Goal: Task Accomplishment & Management: Use online tool/utility

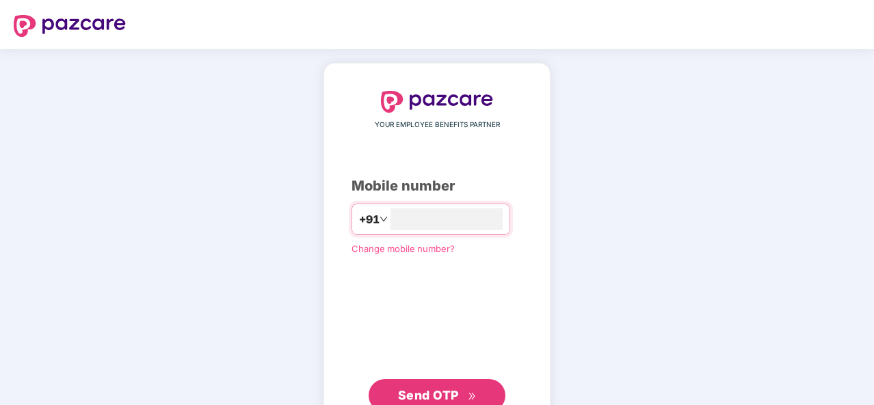
type input "**********"
click at [459, 393] on span "Send OTP" at bounding box center [437, 394] width 79 height 19
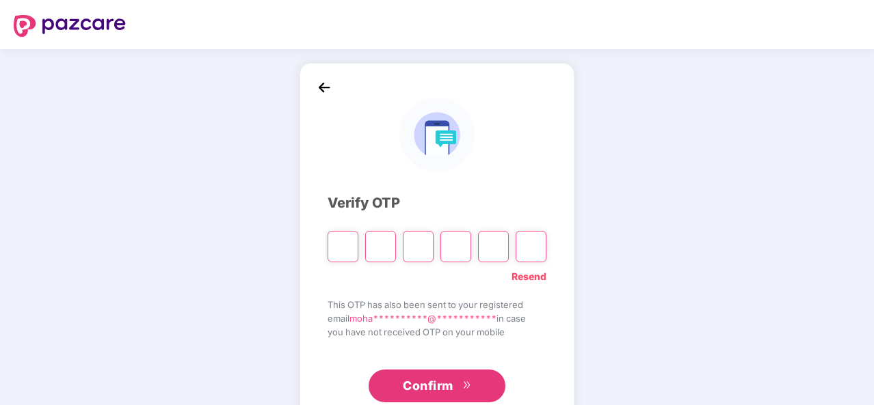
type input "*"
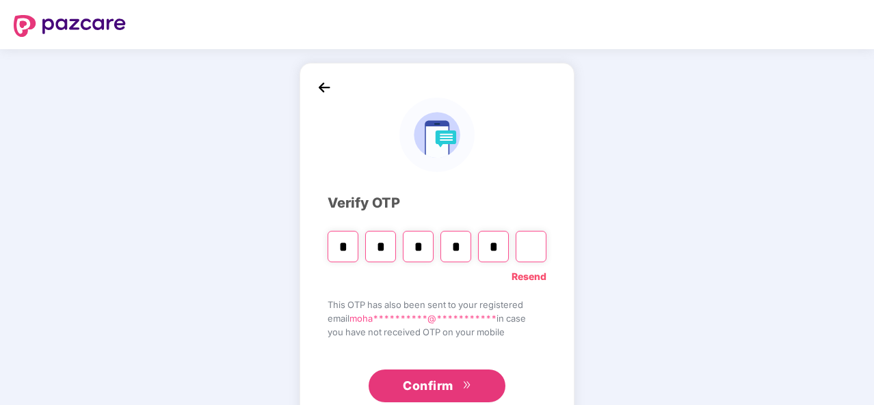
type input "*"
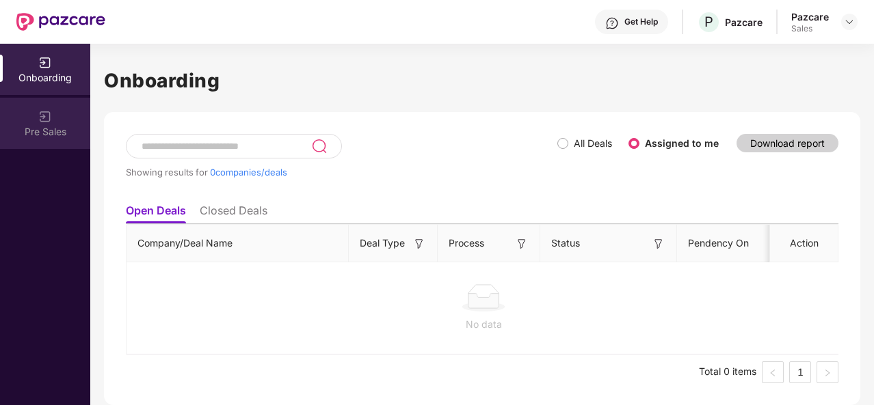
click at [38, 123] on img at bounding box center [45, 117] width 14 height 14
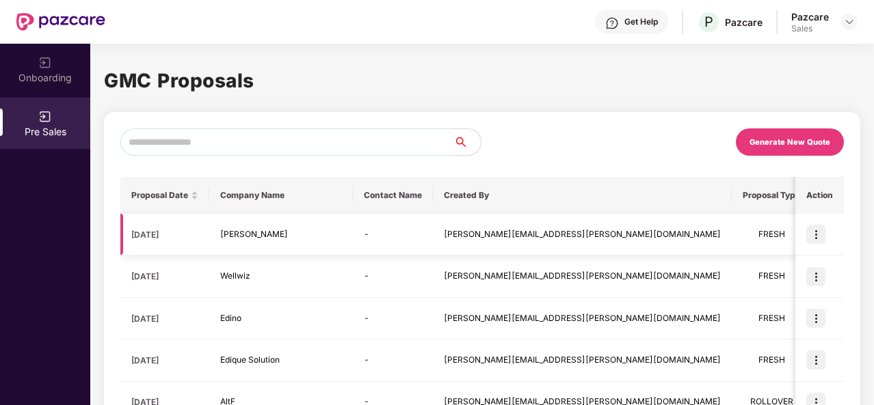
click at [807, 233] on img at bounding box center [815, 234] width 19 height 19
click at [378, 236] on td "-" at bounding box center [393, 235] width 80 height 42
click at [820, 238] on img at bounding box center [815, 234] width 19 height 19
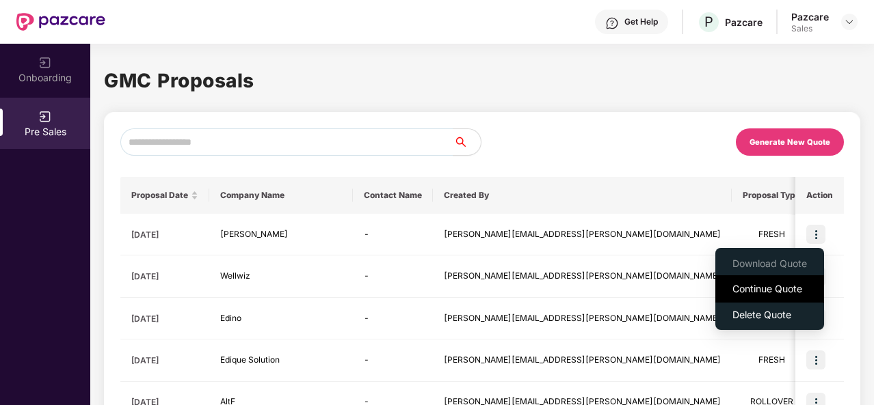
click at [759, 294] on span "Continue Quote" at bounding box center [769, 289] width 75 height 15
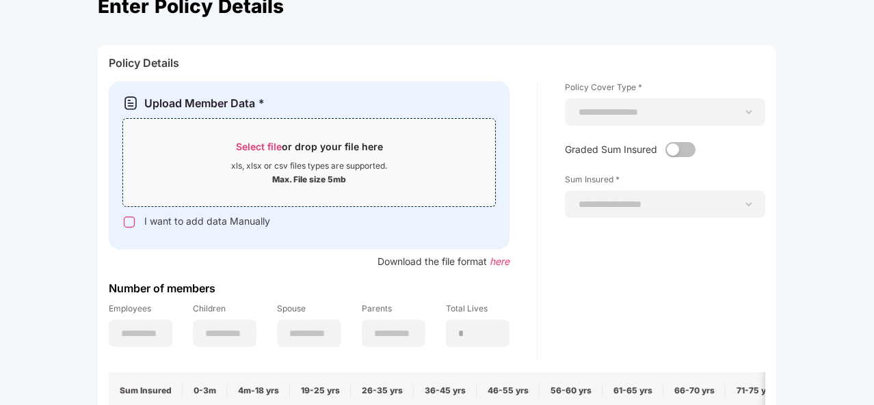
scroll to position [76, 0]
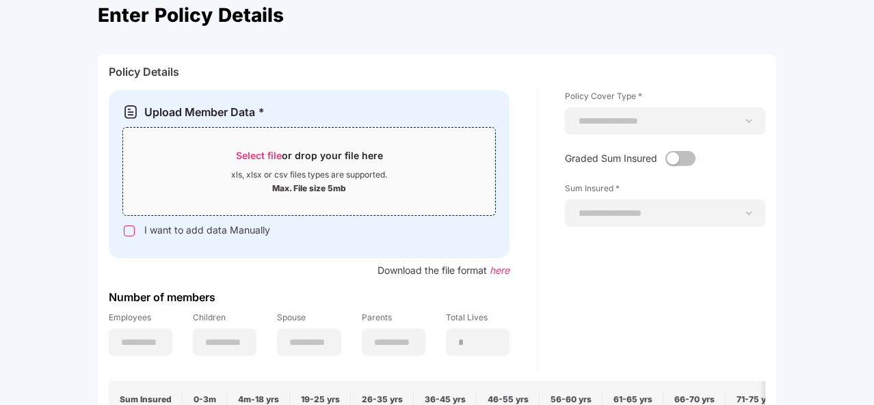
click at [262, 154] on span "Select file" at bounding box center [259, 156] width 46 height 12
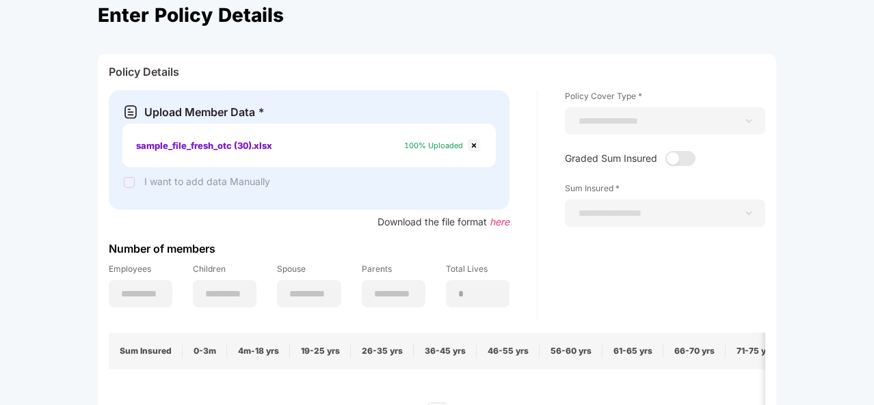
click at [474, 146] on img at bounding box center [473, 145] width 16 height 16
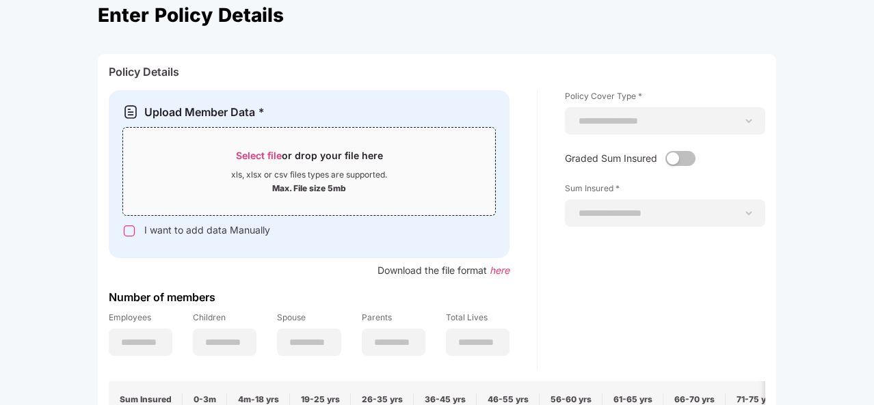
click at [260, 152] on span "Select file" at bounding box center [259, 156] width 46 height 12
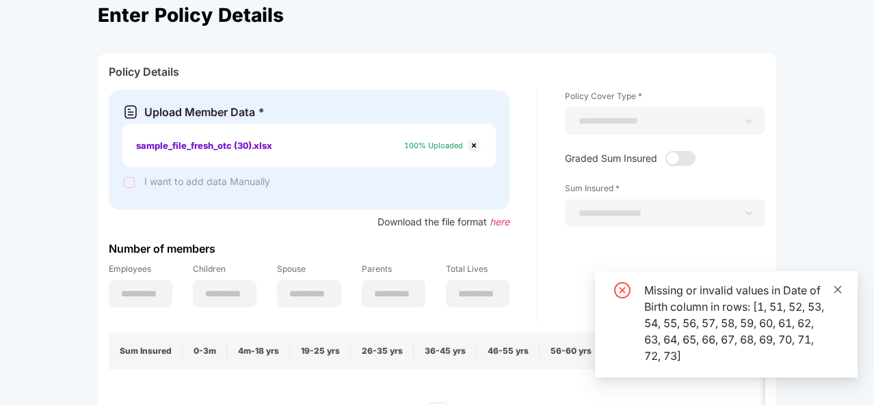
click at [837, 291] on icon "close" at bounding box center [837, 290] width 10 height 10
